Goal: Communication & Community: Answer question/provide support

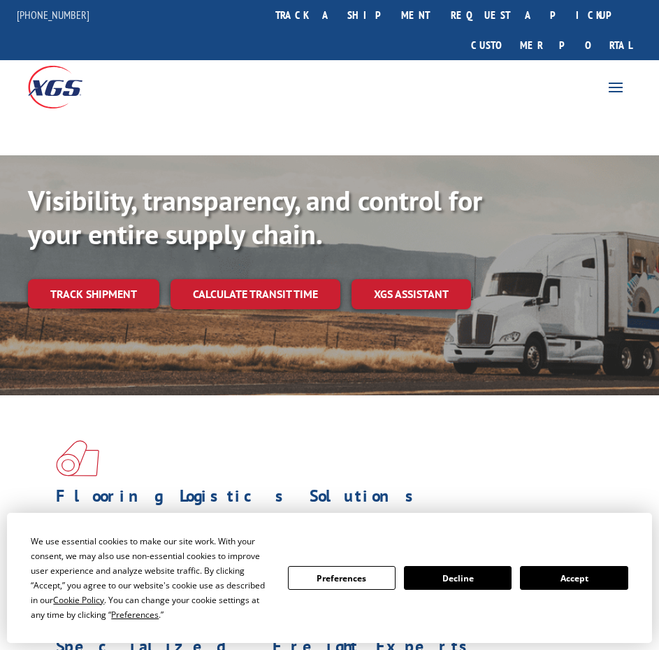
scroll to position [210, 0]
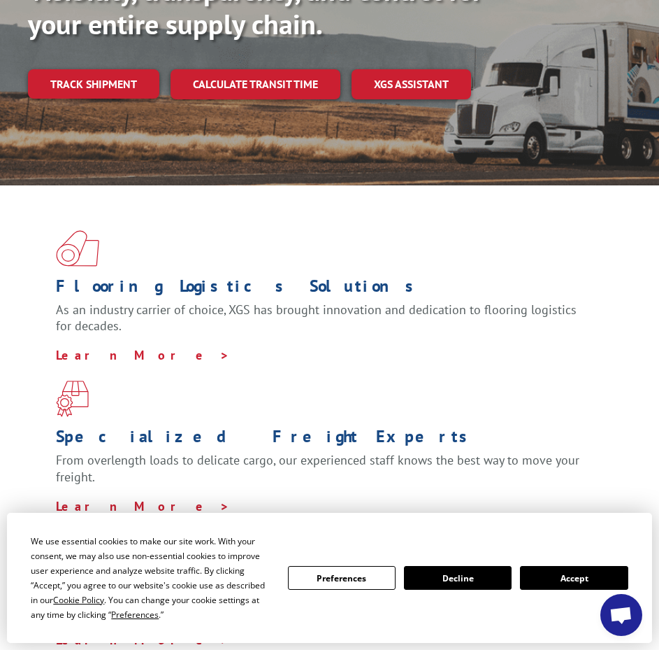
click at [587, 580] on button "Accept" at bounding box center [574, 578] width 108 height 24
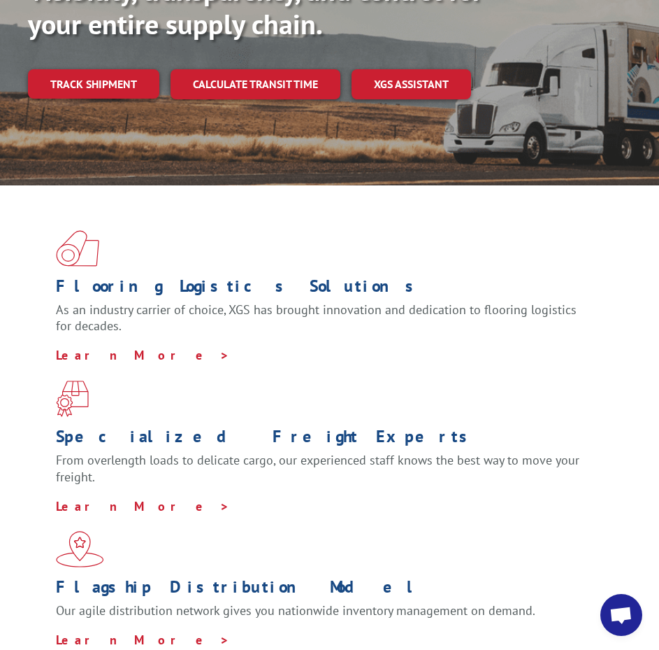
click at [629, 612] on span "Open chat" at bounding box center [621, 616] width 23 height 20
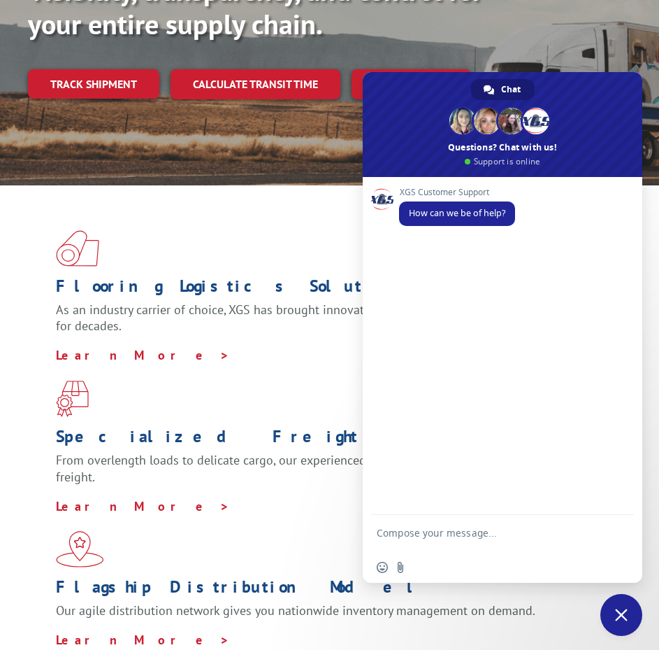
click at [508, 529] on textarea "Compose your message..." at bounding box center [487, 538] width 221 height 25
type textarea "Hello"
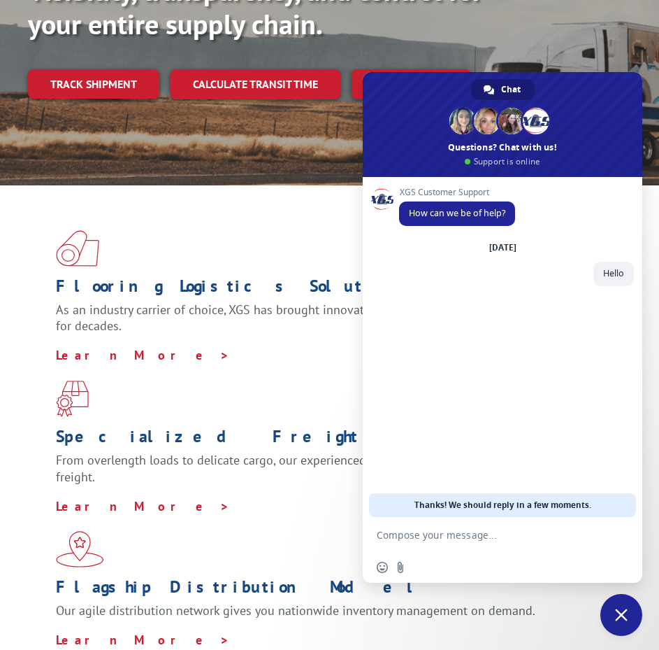
click at [497, 532] on textarea "Compose your message..." at bounding box center [487, 535] width 221 height 13
paste textarea "6FB3447"
type textarea "6FB3447"
click at [457, 536] on textarea "Compose your message..." at bounding box center [487, 535] width 221 height 13
paste textarea "6EK2491"
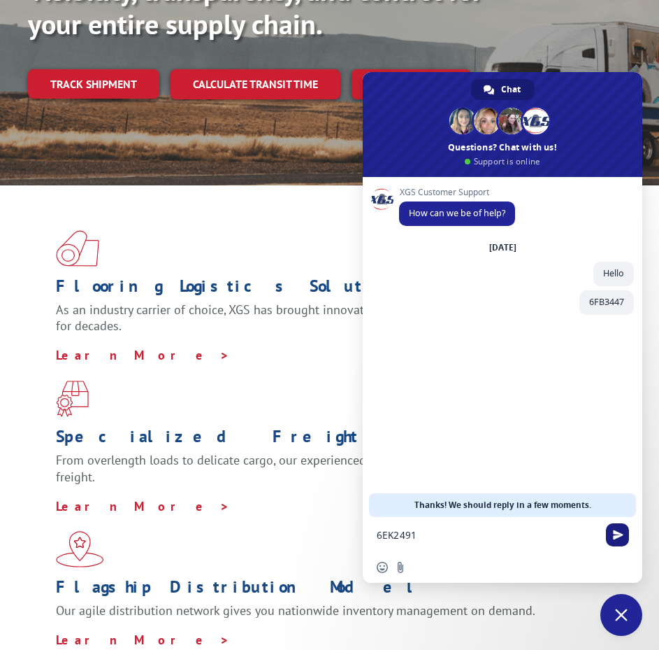
type textarea "6EK2491"
click at [621, 540] on span "Send" at bounding box center [617, 534] width 23 height 23
click at [518, 527] on form at bounding box center [487, 536] width 221 height 38
click at [509, 539] on textarea "Compose your message..." at bounding box center [487, 535] width 221 height 13
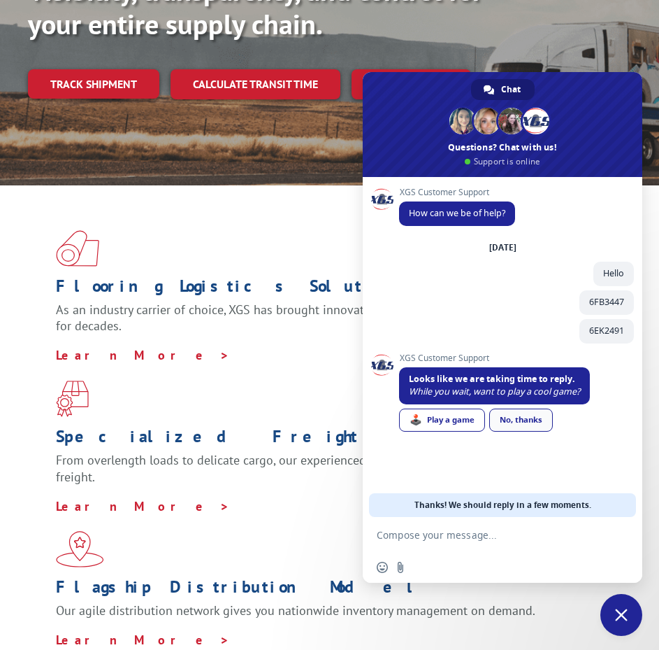
click at [528, 418] on div "No, thanks" at bounding box center [521, 419] width 64 height 23
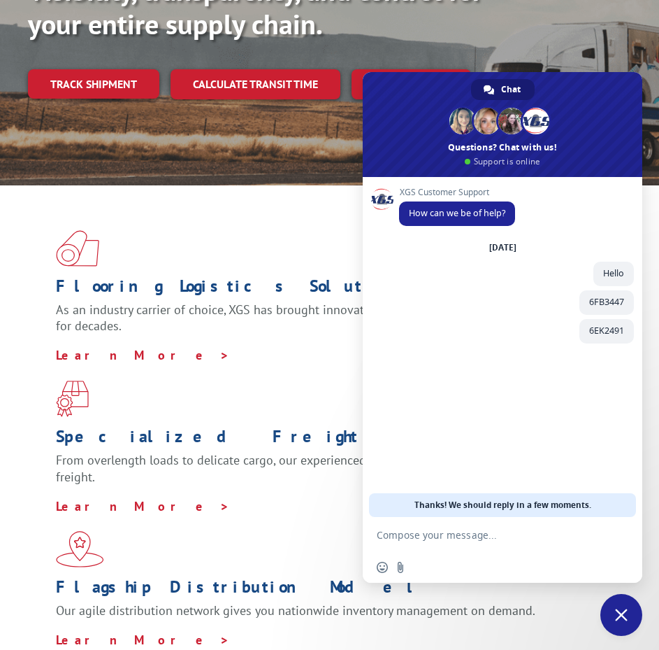
click at [485, 536] on textarea "Compose your message..." at bounding box center [487, 535] width 221 height 13
type textarea "BOL numbers"
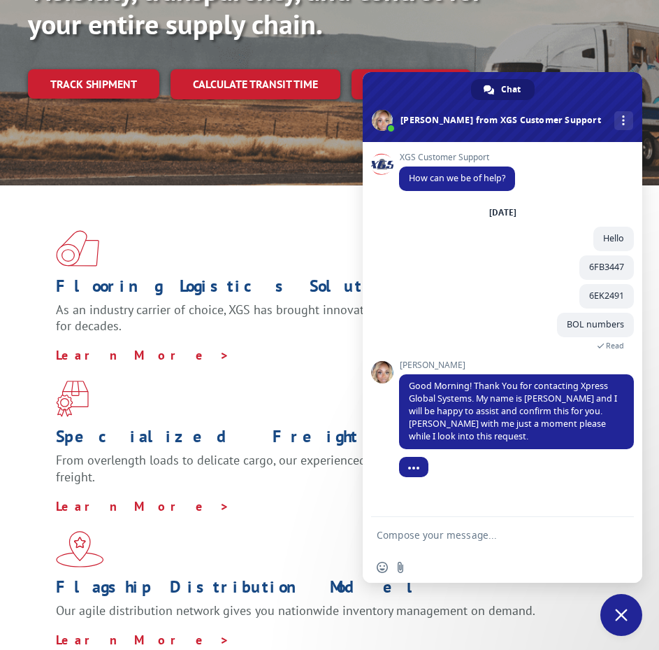
drag, startPoint x: 452, startPoint y: 466, endPoint x: 399, endPoint y: 364, distance: 116.0
click at [399, 364] on div "XGS Customer Support How can we be of help? [DATE] Hello 3 minutes ago 6FB3447 …" at bounding box center [503, 329] width 280 height 375
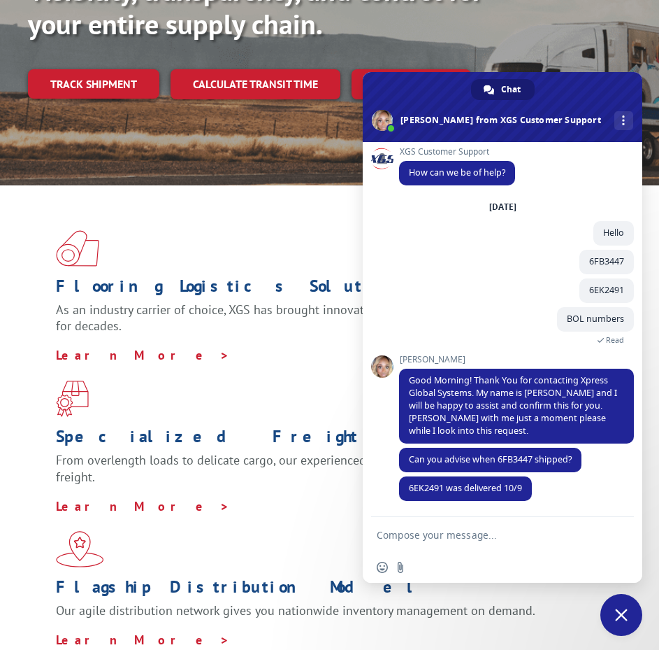
scroll to position [41, 0]
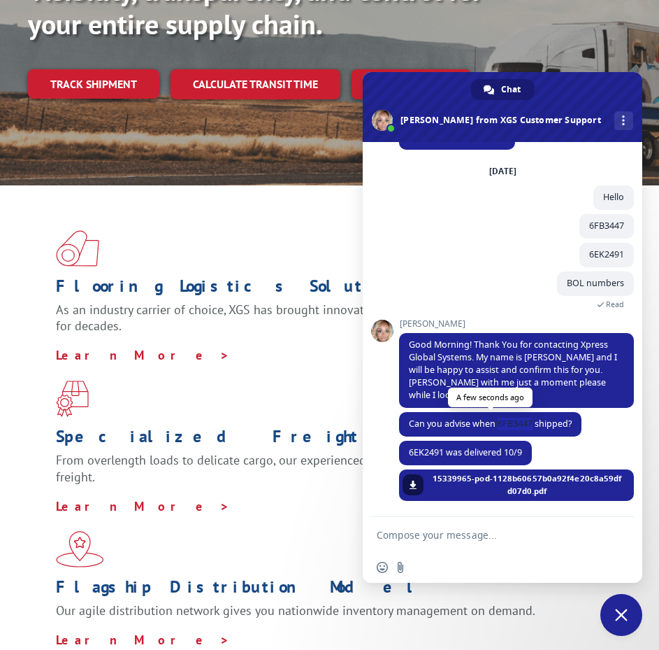
drag, startPoint x: 534, startPoint y: 424, endPoint x: 499, endPoint y: 425, distance: 35.7
click at [499, 425] on span "Can you advise when 6FB3447 shipped?" at bounding box center [490, 423] width 163 height 12
copy span "6FB3447"
click at [454, 530] on textarea "Compose your message..." at bounding box center [487, 535] width 221 height 13
paste textarea "6FB3447"
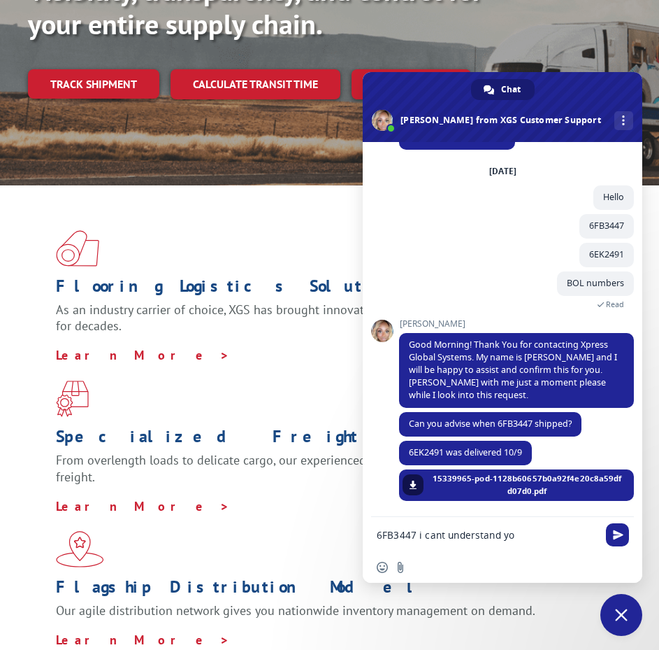
type textarea "6FB3447 i cant understand you"
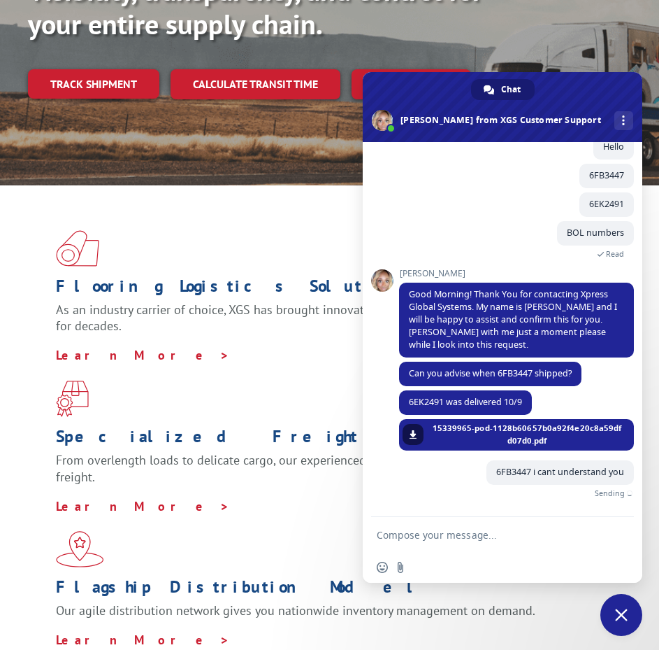
scroll to position [76, 0]
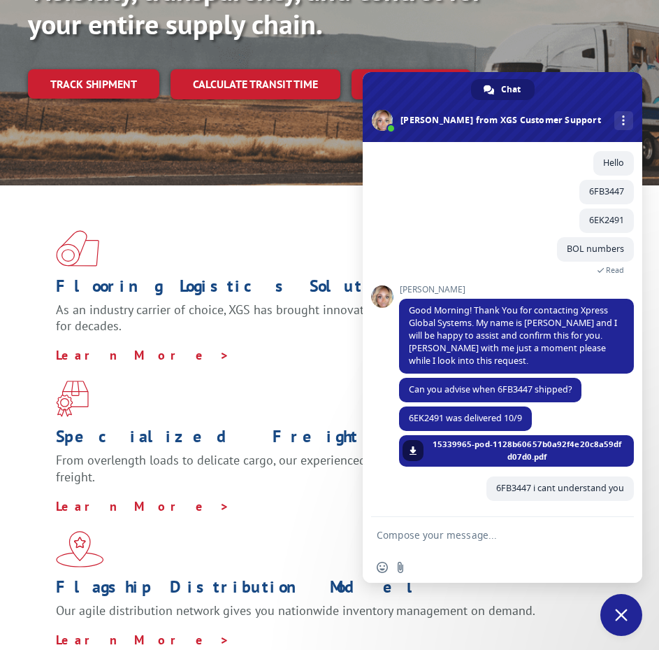
type textarea "o"
type textarea "do you want pick up date?"
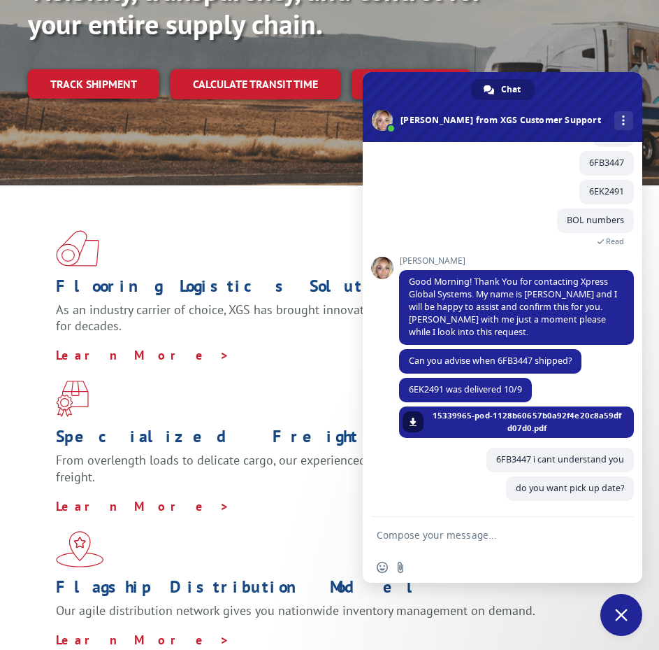
scroll to position [104, 0]
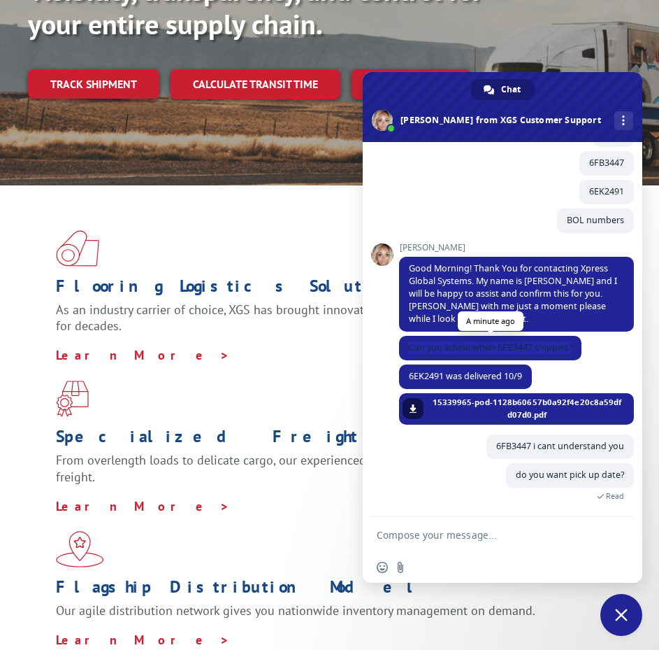
drag, startPoint x: 410, startPoint y: 346, endPoint x: 575, endPoint y: 349, distance: 165.0
click at [575, 349] on span "Can you advise when 6FB3447 shipped?" at bounding box center [490, 348] width 182 height 24
click at [594, 350] on div "[PERSON_NAME] Can you advise when 6FB3447 shipped? A minute ago" at bounding box center [516, 350] width 235 height 29
click at [413, 410] on span at bounding box center [413, 408] width 8 height 8
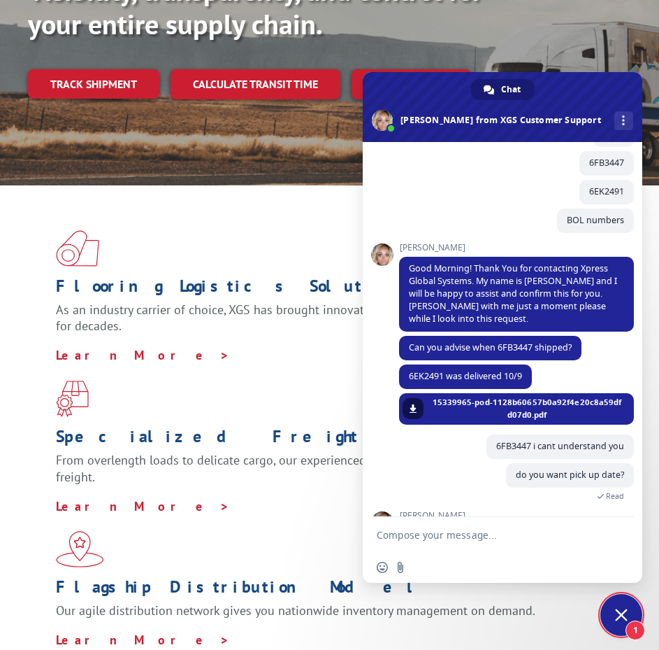
scroll to position [165, 0]
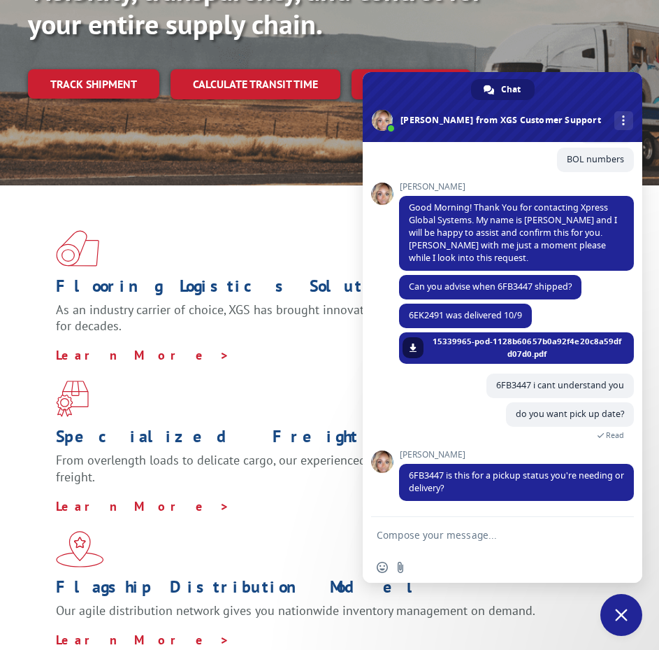
click at [480, 524] on form at bounding box center [487, 536] width 221 height 38
click at [475, 536] on textarea "Compose your message..." at bounding box center [487, 535] width 221 height 13
drag, startPoint x: 435, startPoint y: 535, endPoint x: 420, endPoint y: 535, distance: 14.7
click at [420, 535] on textarea "Yes, this this is pick up sta" at bounding box center [487, 535] width 221 height 13
click at [483, 535] on textarea "Yes, this is pick up sta" at bounding box center [487, 535] width 221 height 13
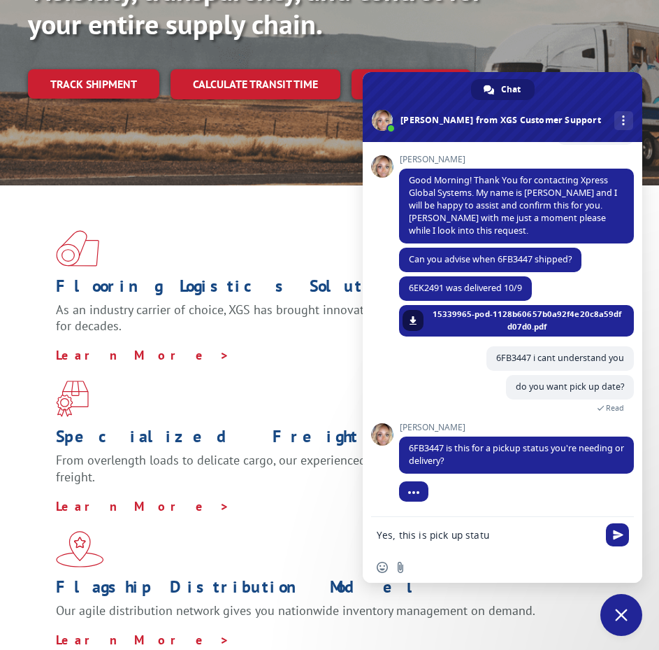
type textarea "Yes, this is pick up status"
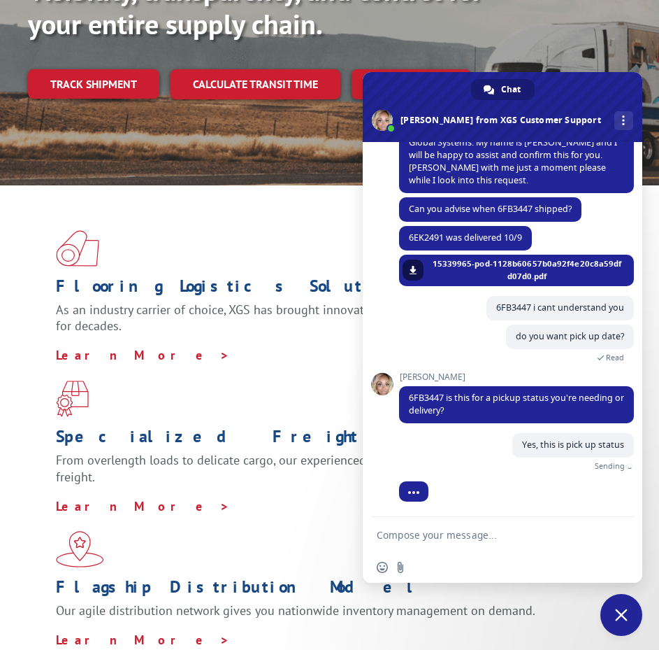
scroll to position [227, 0]
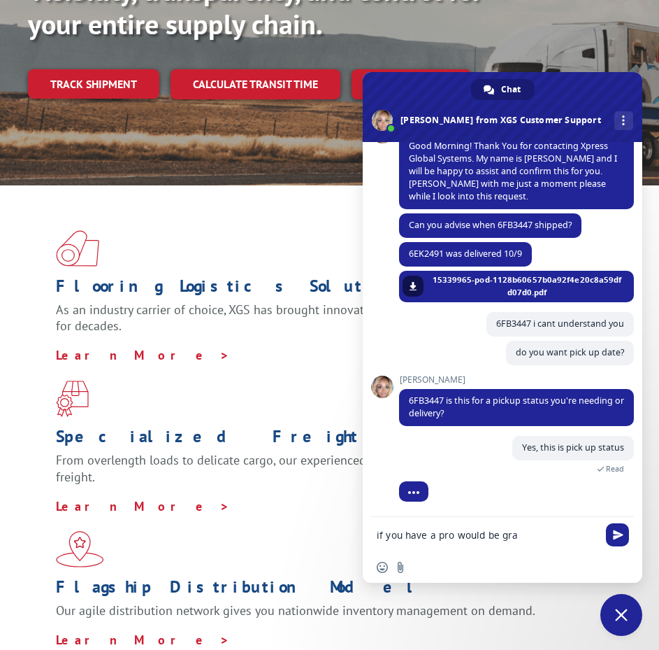
type textarea "if you have a pro would be grat"
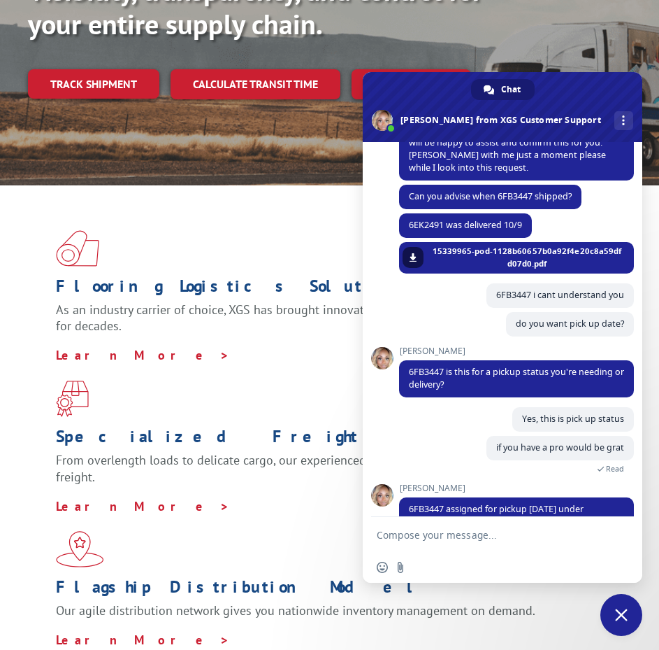
scroll to position [277, 0]
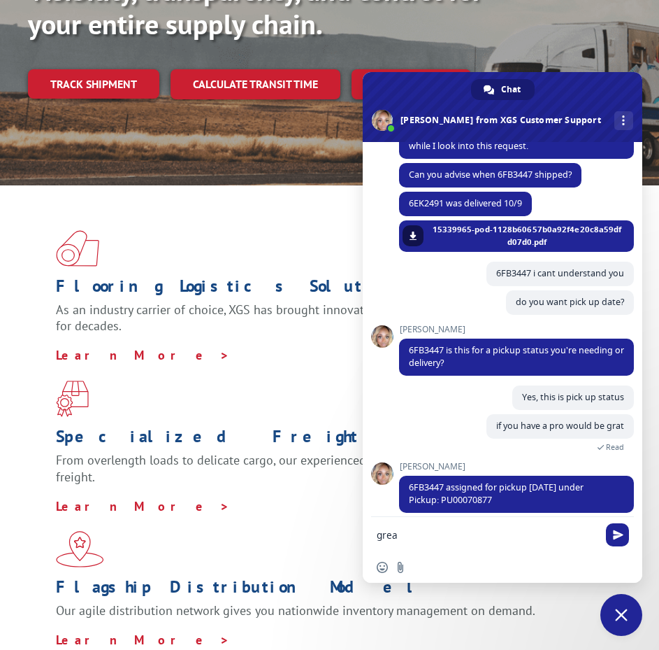
type textarea "great"
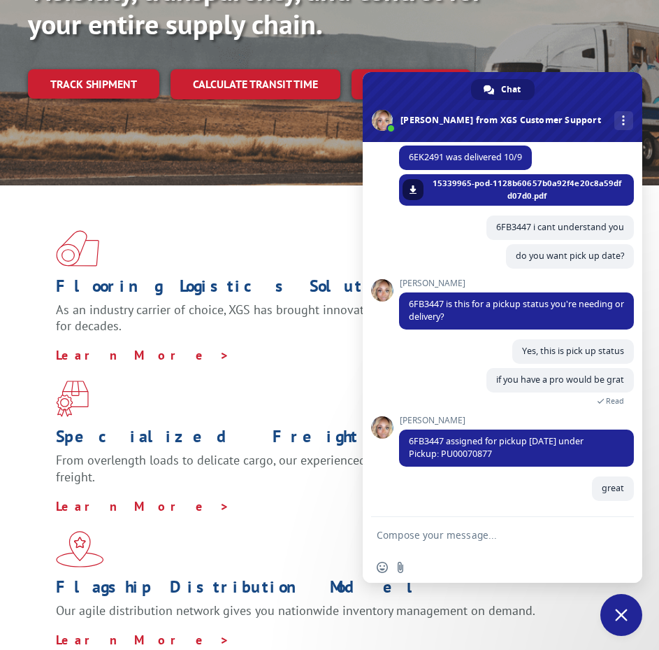
scroll to position [323, 0]
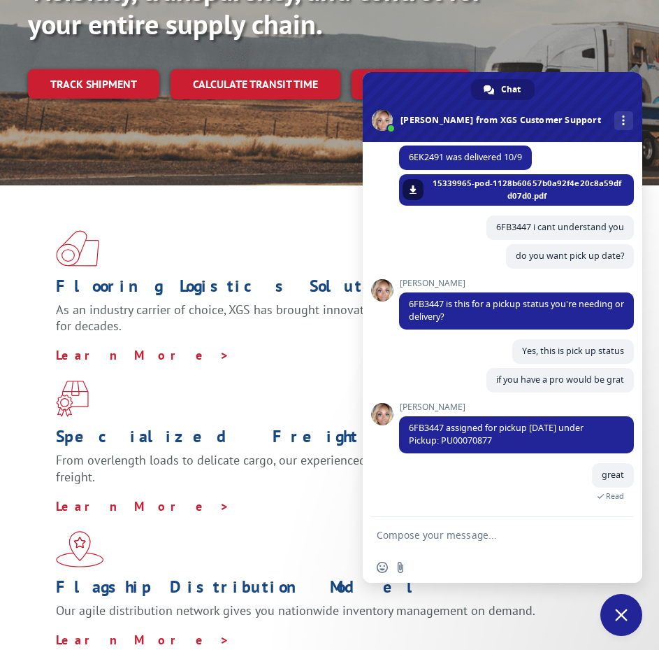
click at [486, 546] on form at bounding box center [487, 536] width 221 height 38
click at [485, 546] on form at bounding box center [487, 536] width 221 height 38
click at [478, 540] on textarea "Compose your message..." at bounding box center [487, 535] width 221 height 13
drag, startPoint x: 499, startPoint y: 438, endPoint x: 436, endPoint y: 443, distance: 63.8
click at [422, 430] on span "6FB3447 assigned for pickup [DATE] under Pickup: PU00070877" at bounding box center [516, 434] width 235 height 37
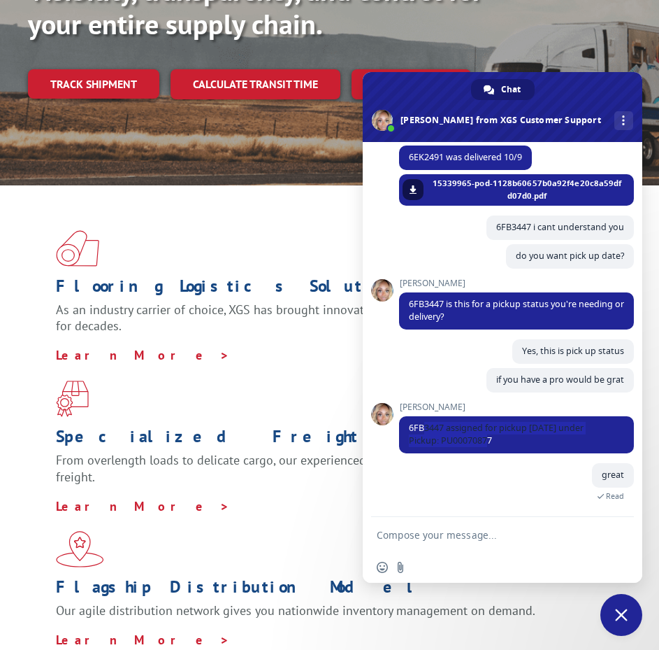
click at [461, 483] on div "great Just now Read" at bounding box center [516, 489] width 235 height 53
click at [495, 539] on textarea "Compose your message..." at bounding box center [487, 535] width 221 height 13
type textarea "was that one missed [DATE]?"
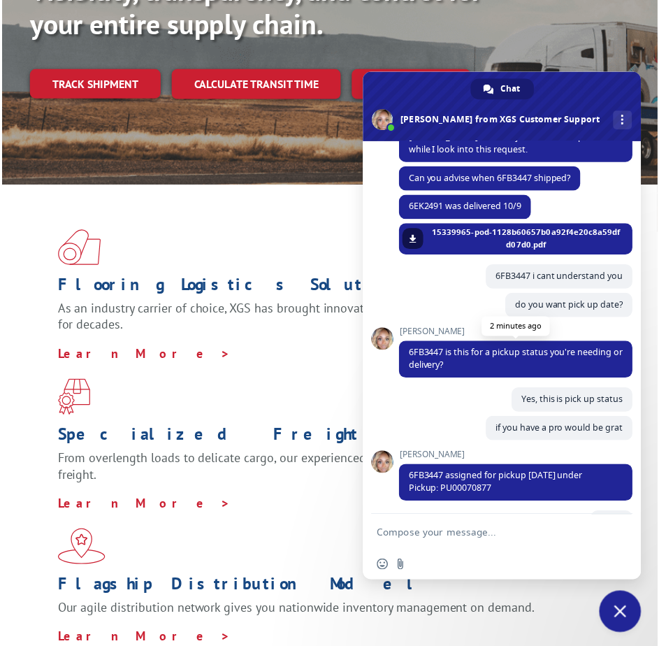
scroll to position [203, 0]
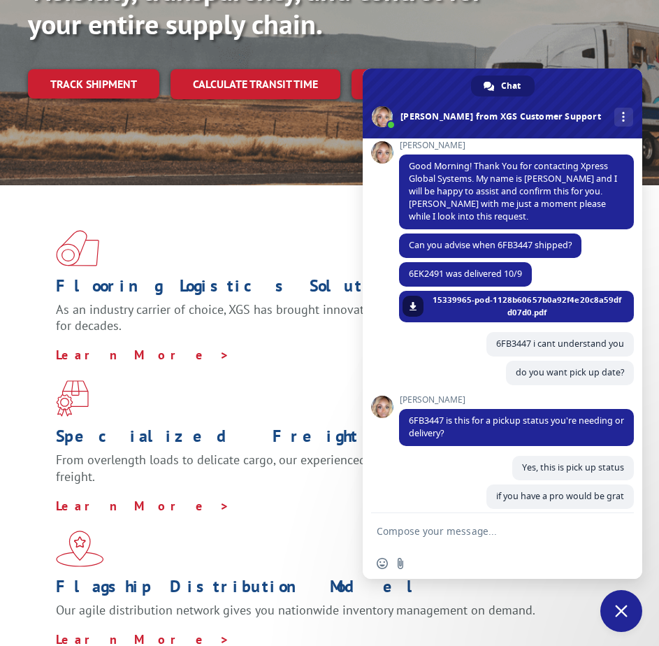
click at [435, 536] on textarea "Compose your message..." at bounding box center [487, 531] width 221 height 13
type textarea "ok"
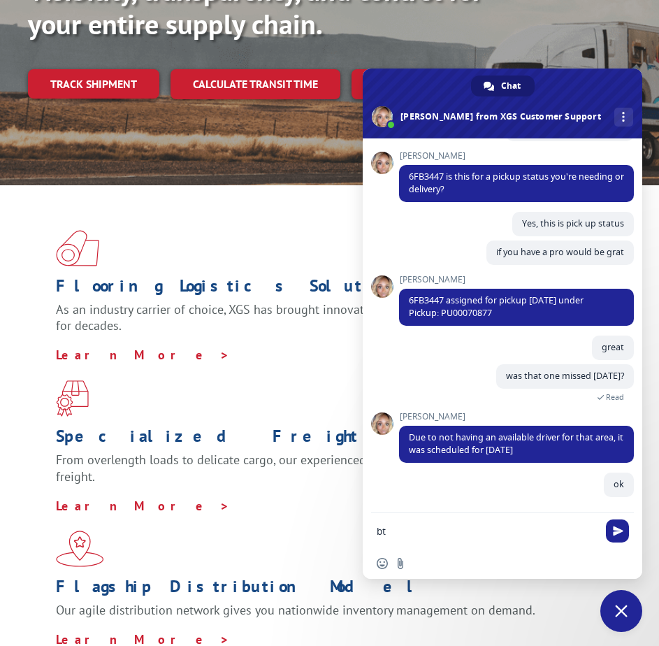
scroll to position [447, 0]
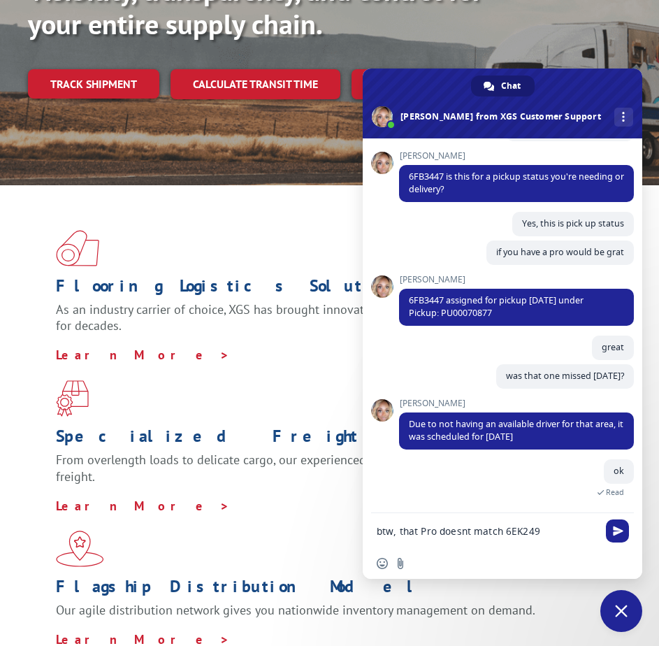
type textarea "btw, that Pro doesnt match 6EK2491"
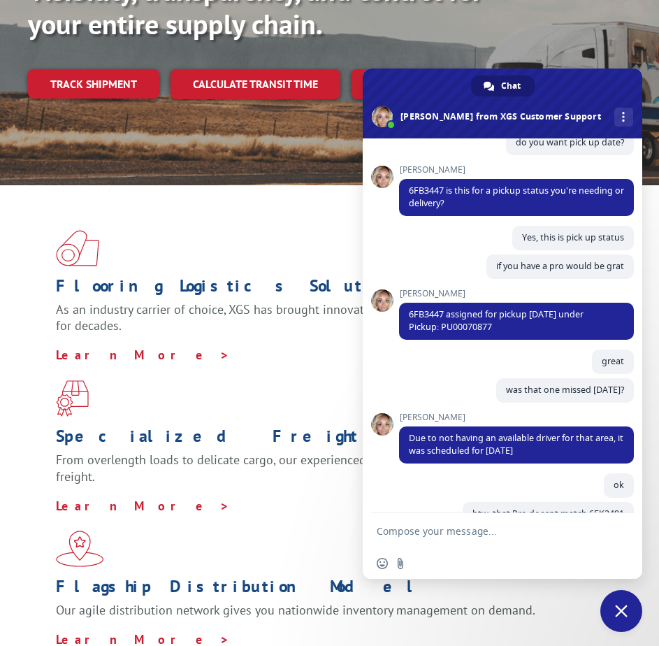
scroll to position [363, 0]
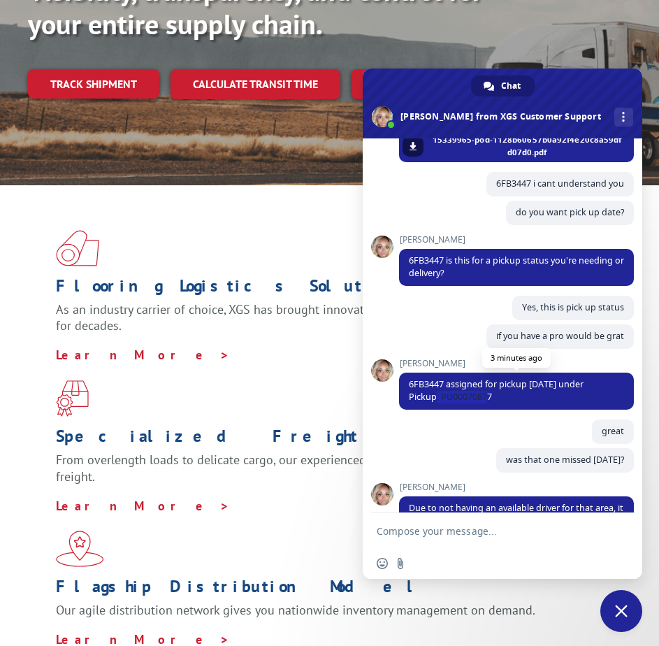
drag, startPoint x: 468, startPoint y: 397, endPoint x: 439, endPoint y: 398, distance: 28.7
click at [439, 398] on span "6FB3447 assigned for pickup [DATE] under Pickup: PU00070877" at bounding box center [516, 391] width 235 height 37
copy span "PU00070877"
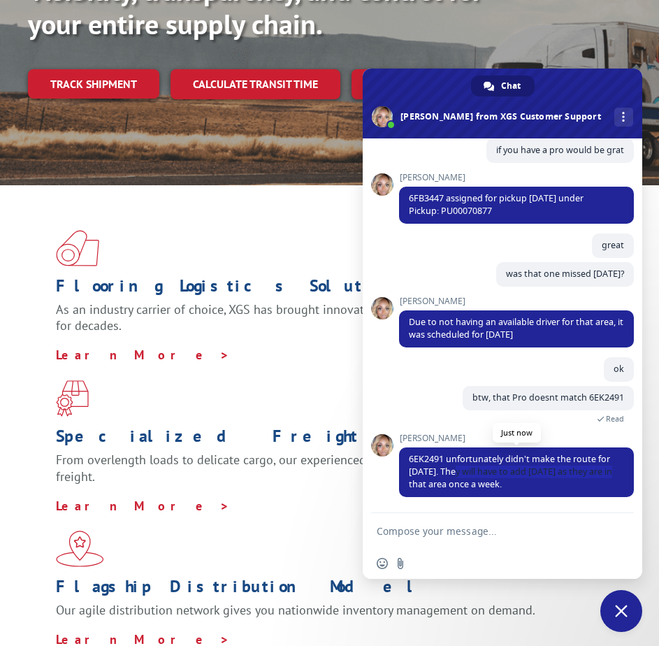
scroll to position [576, 0]
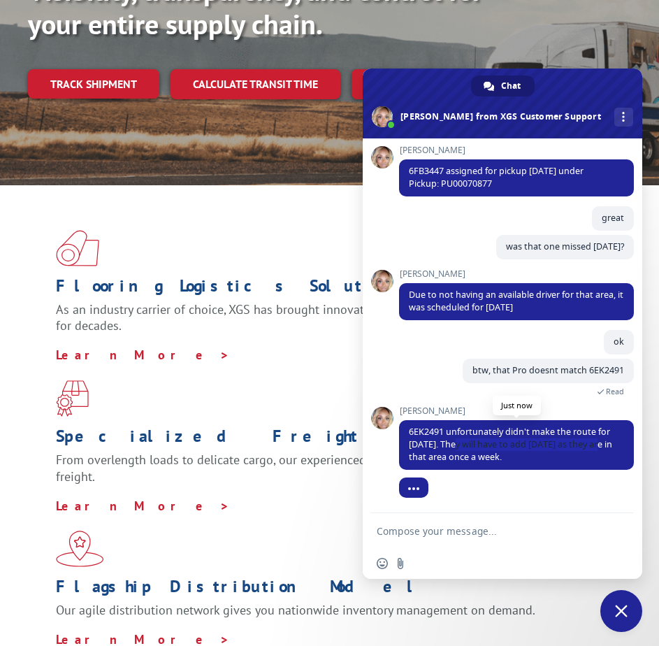
drag, startPoint x: 455, startPoint y: 475, endPoint x: 403, endPoint y: 459, distance: 54.0
click at [403, 459] on span "6EK2491 unfortunately didn't make the route for [DATE]. They will have to add […" at bounding box center [516, 445] width 235 height 50
click at [592, 459] on span "6EK2491 unfortunately didn't make the route for [DATE]. They will have to add […" at bounding box center [516, 445] width 235 height 50
drag, startPoint x: 585, startPoint y: 459, endPoint x: 566, endPoint y: 457, distance: 19.8
click at [566, 457] on span "6EK2491 unfortunately didn't make the route for [DATE]. They will have to add […" at bounding box center [516, 445] width 235 height 50
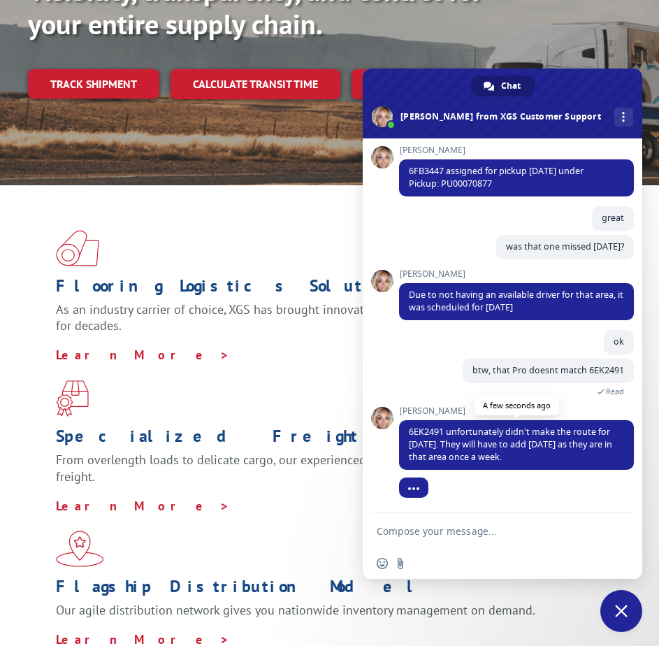
drag, startPoint x: 401, startPoint y: 458, endPoint x: 568, endPoint y: 457, distance: 166.4
click at [568, 457] on span "6EK2491 unfortunately didn't make the route for [DATE]. They will have to add […" at bounding box center [516, 445] width 235 height 50
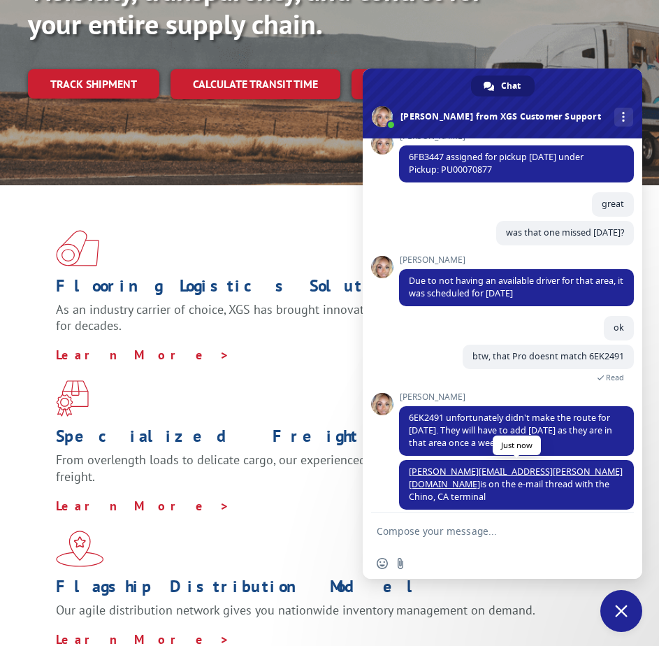
click at [571, 475] on span "[PERSON_NAME][EMAIL_ADDRESS][PERSON_NAME][DOMAIN_NAME] is on the e-mail thread …" at bounding box center [516, 484] width 214 height 37
click at [484, 527] on textarea "Compose your message..." at bounding box center [487, 531] width 221 height 13
click at [454, 534] on textarea "Compose your message..." at bounding box center [487, 531] width 221 height 13
type textarea "ok, thank you"
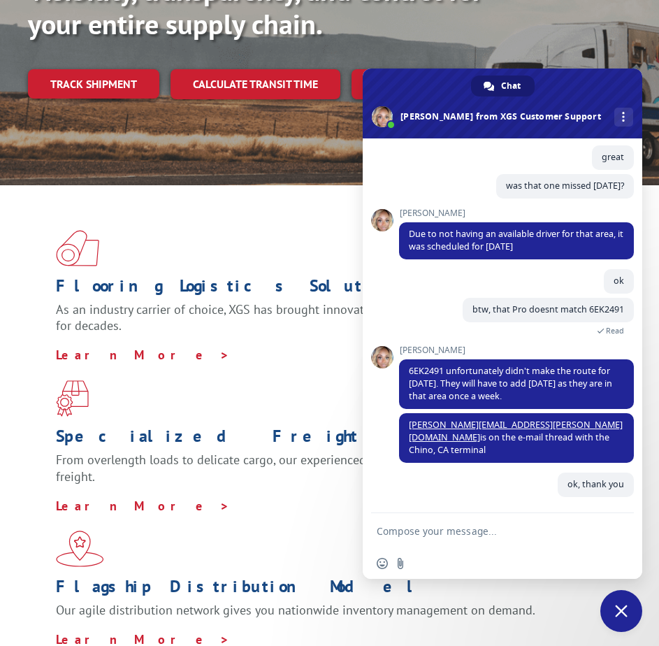
scroll to position [624, 0]
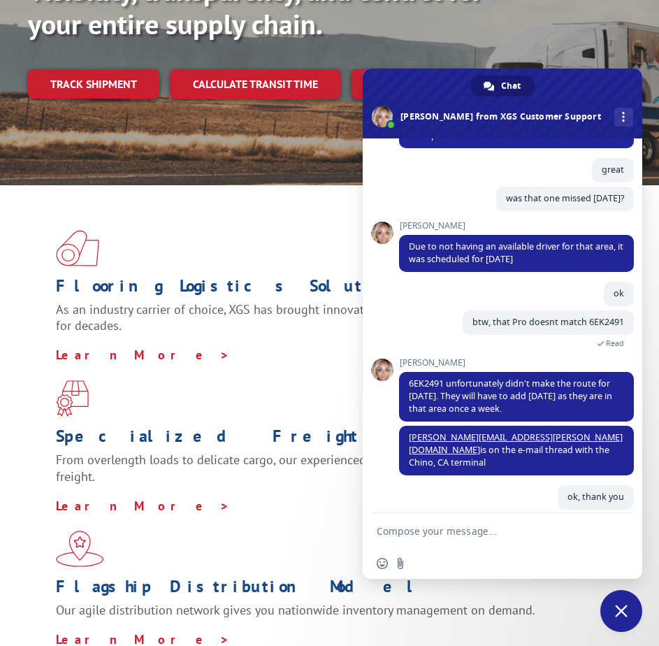
click at [463, 535] on textarea "Compose your message..." at bounding box center [487, 531] width 221 height 13
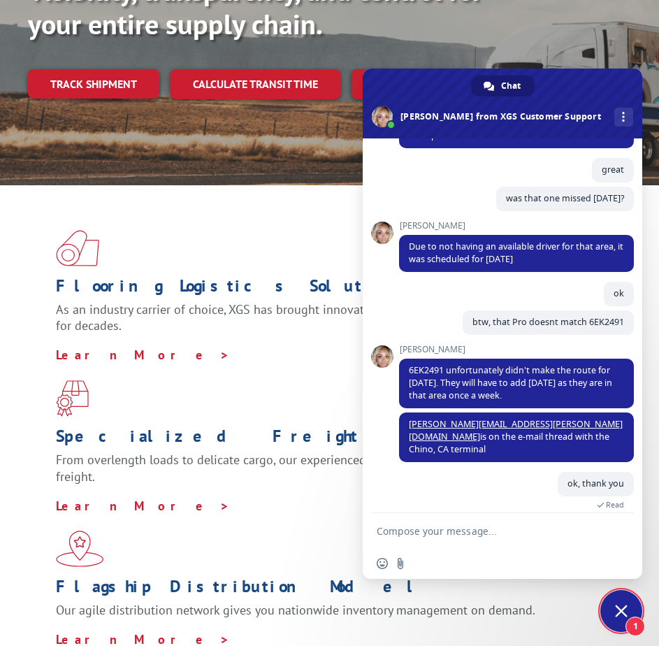
scroll to position [685, 0]
